Goal: Find specific page/section: Find specific page/section

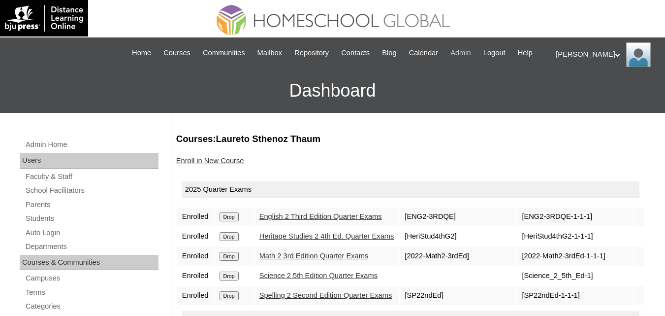
click at [471, 52] on span "Admin" at bounding box center [460, 52] width 21 height 11
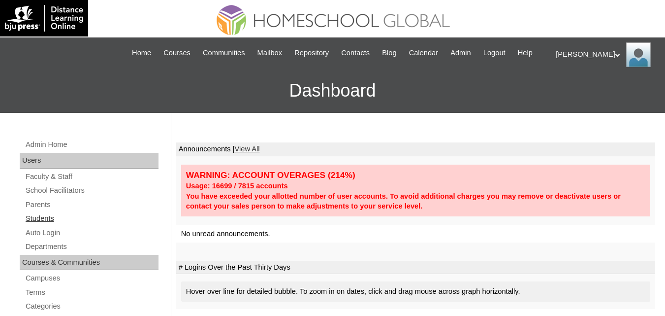
click at [39, 224] on link "Students" at bounding box center [92, 218] width 134 height 12
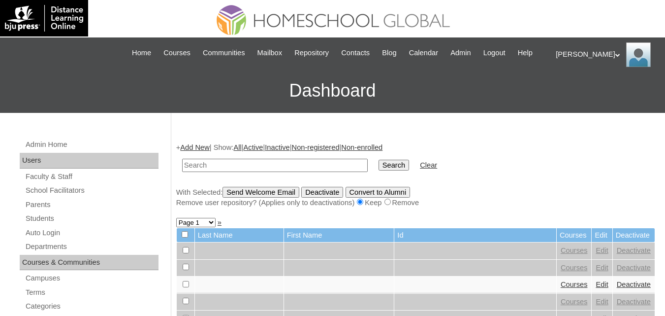
click at [247, 172] on input "text" at bounding box center [275, 165] width 186 height 13
paste input "Connor David"
type input "Connor David"
click at [379, 170] on input "Search" at bounding box center [394, 165] width 31 height 11
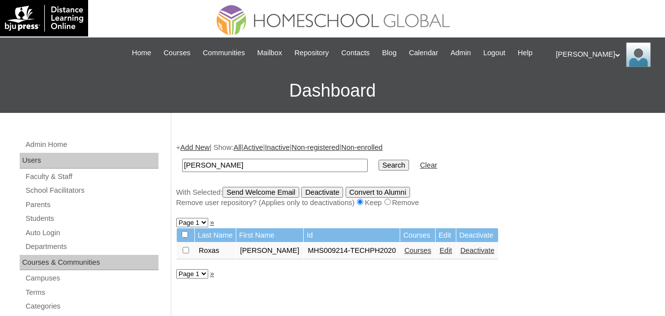
click at [408, 254] on link "Courses" at bounding box center [417, 250] width 27 height 8
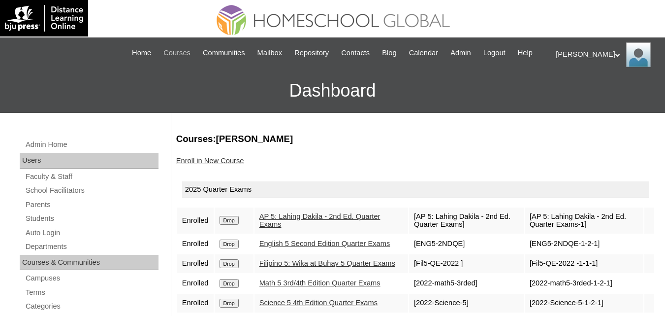
click at [169, 54] on span "Courses" at bounding box center [176, 52] width 27 height 11
